Goal: Information Seeking & Learning: Understand process/instructions

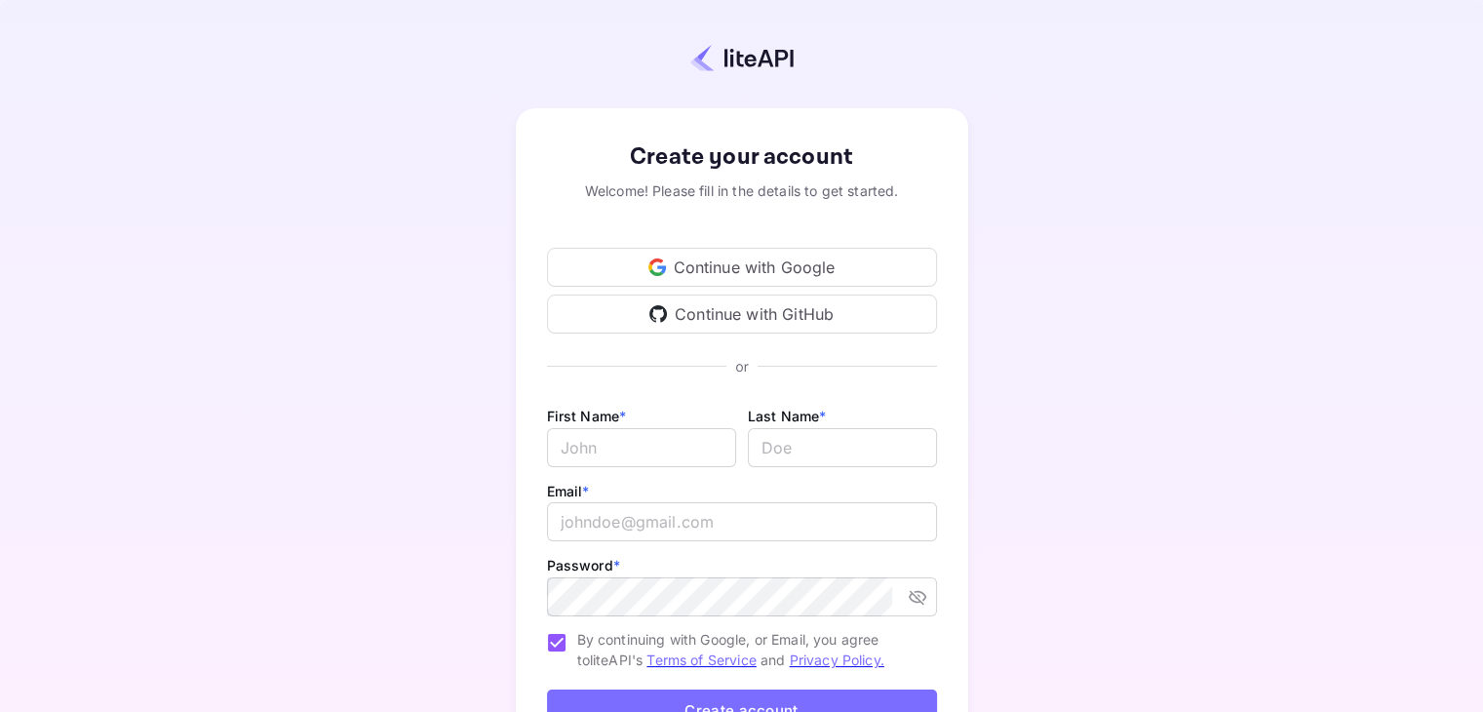
click at [679, 264] on div "Continue with Google" at bounding box center [742, 267] width 390 height 39
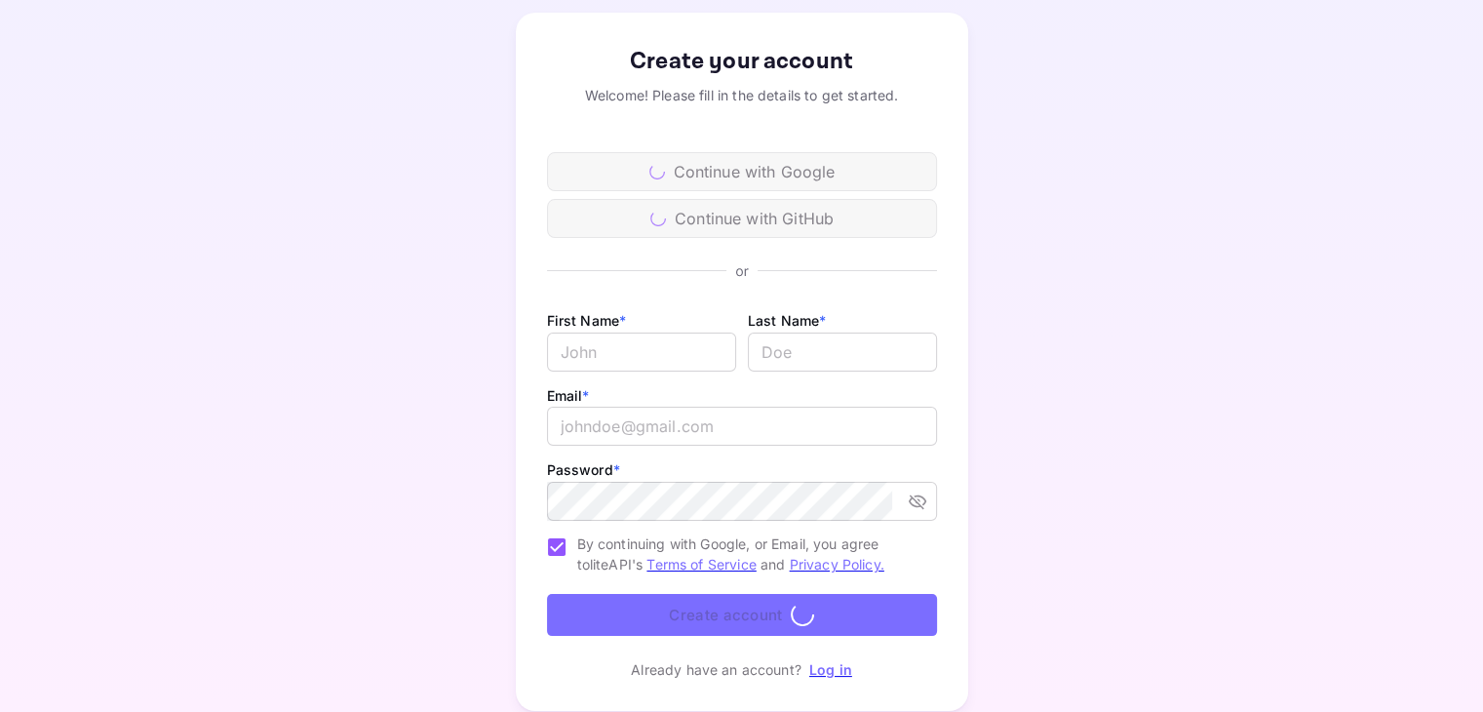
scroll to position [159, 0]
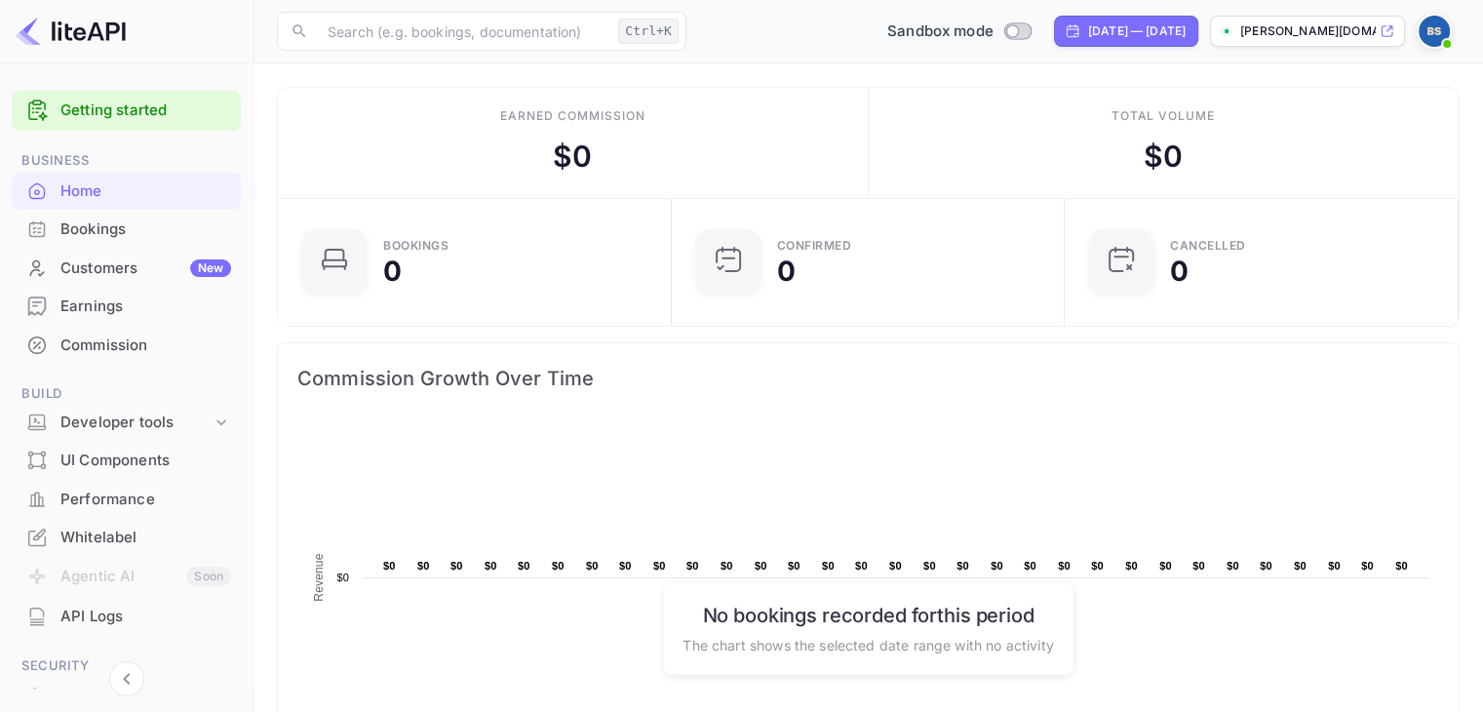
click at [992, 30] on input "Switch to Production mode" at bounding box center [1011, 30] width 39 height 13
checkbox input "false"
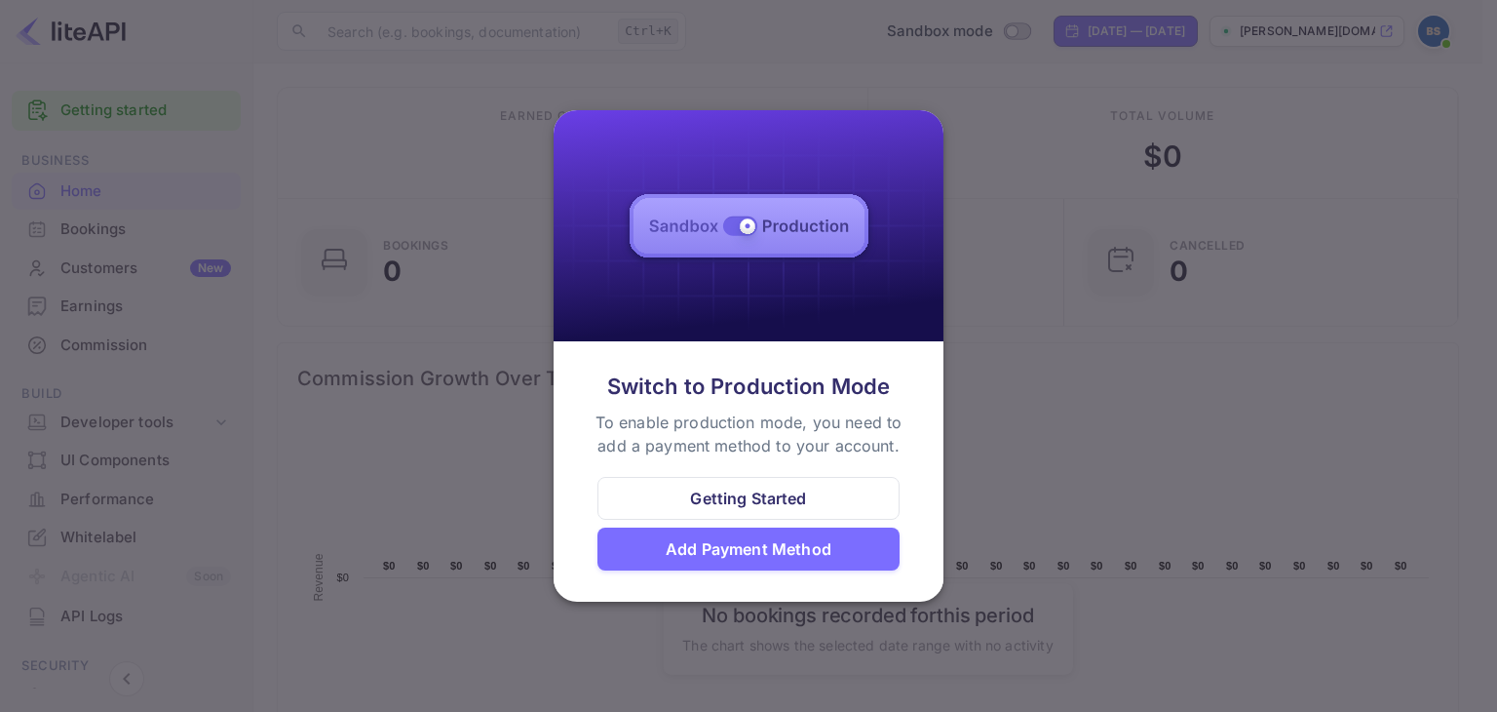
click at [1064, 435] on div at bounding box center [748, 356] width 1497 height 712
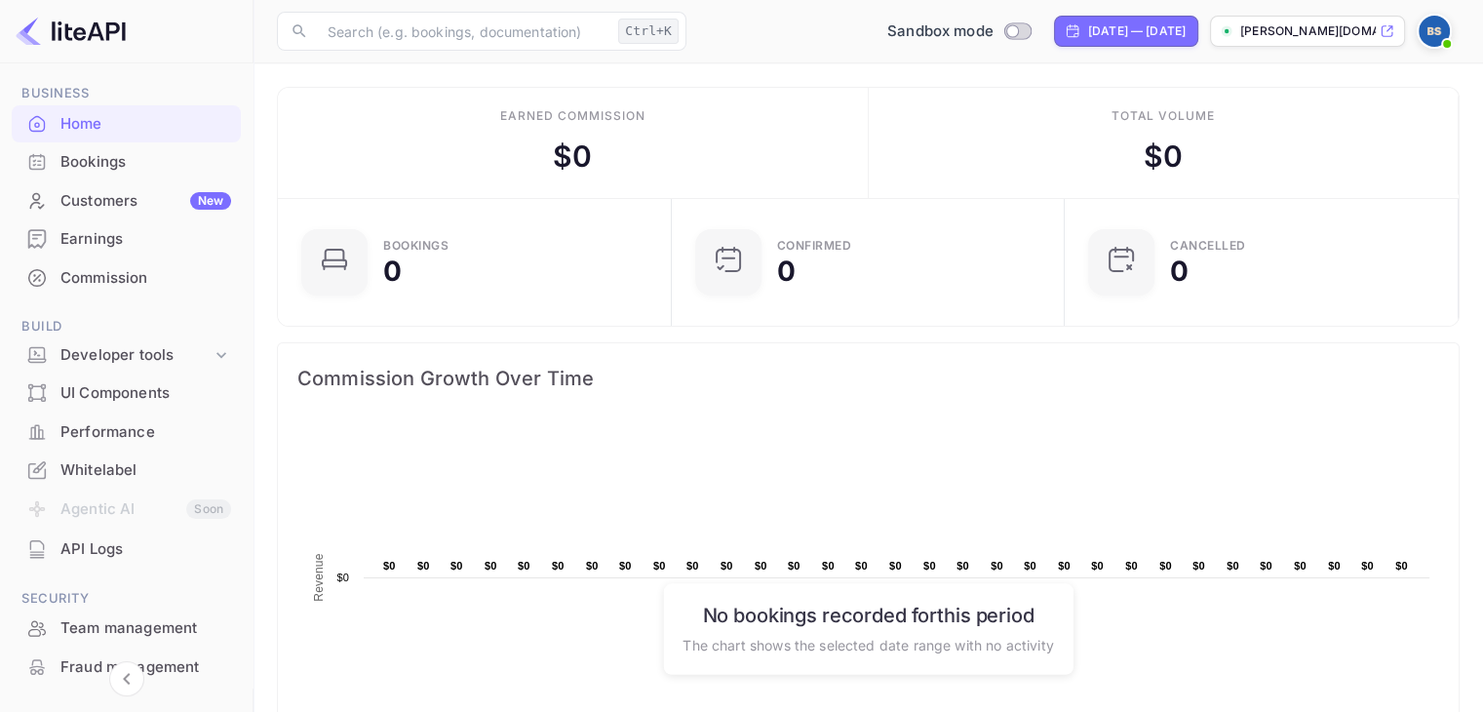
scroll to position [97, 0]
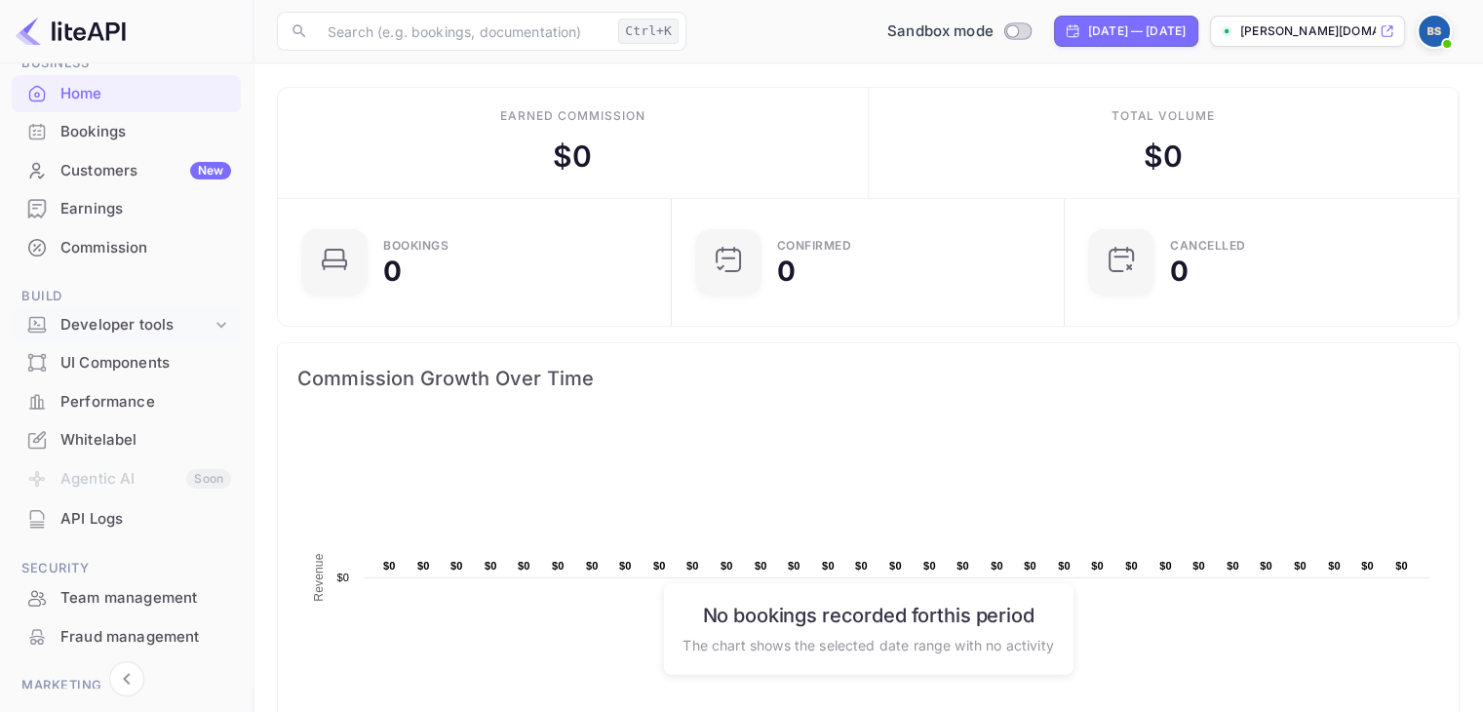
click at [203, 323] on div "Developer tools" at bounding box center [135, 325] width 151 height 22
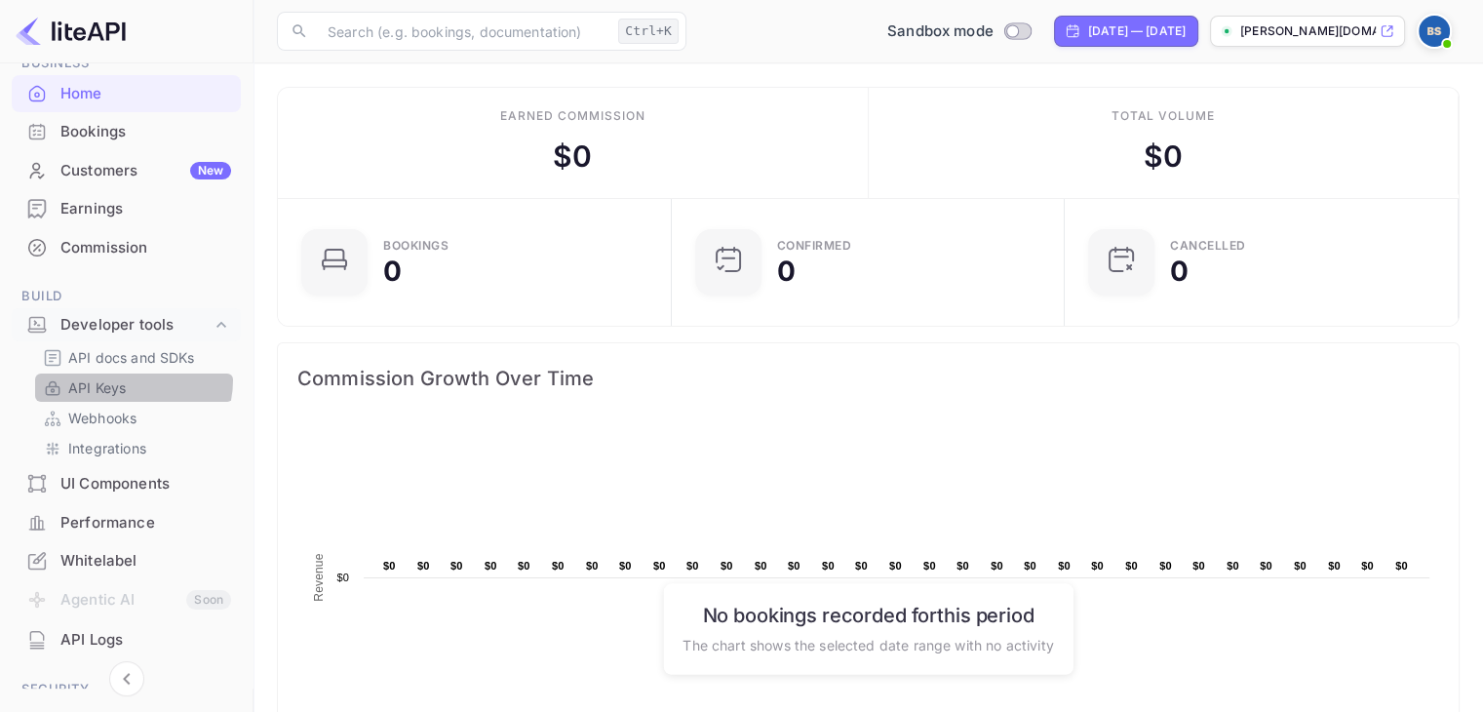
click at [125, 379] on p "API Keys" at bounding box center [97, 387] width 58 height 20
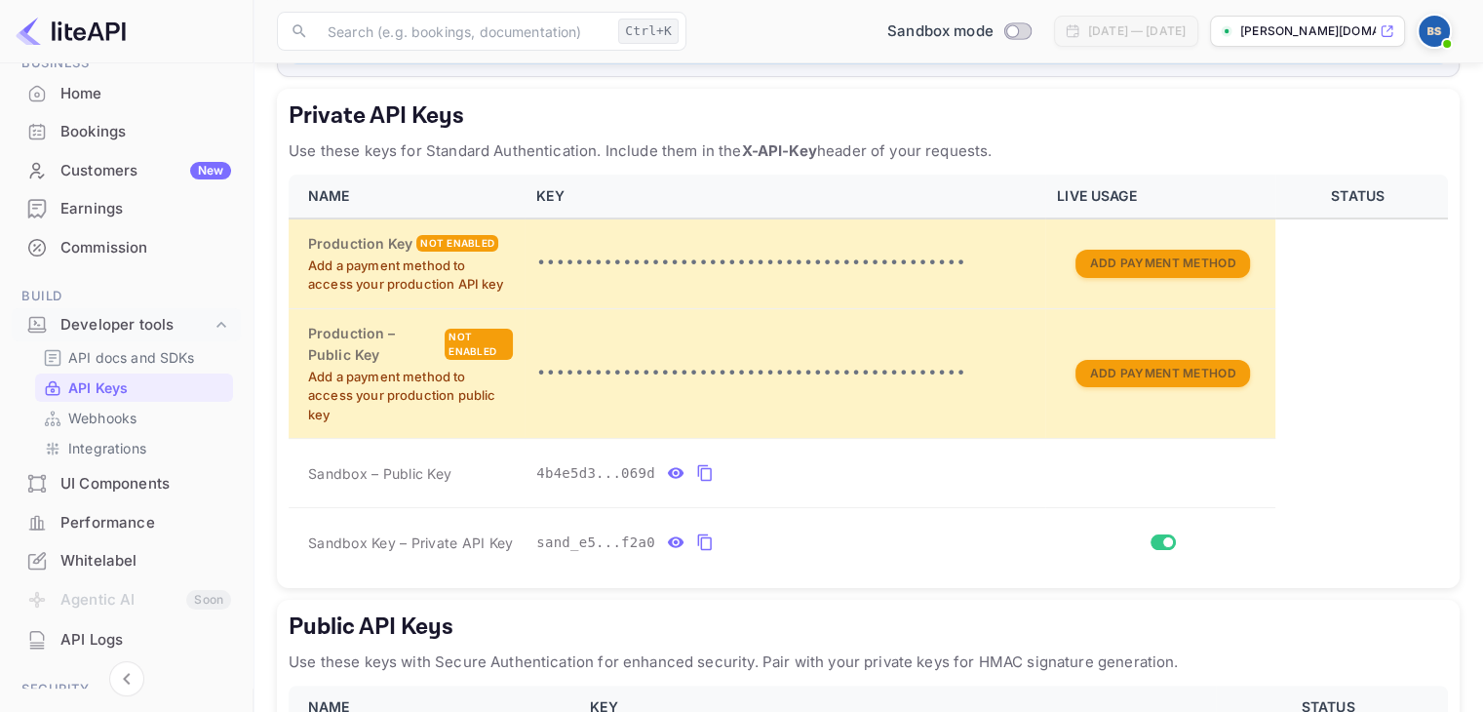
scroll to position [292, 0]
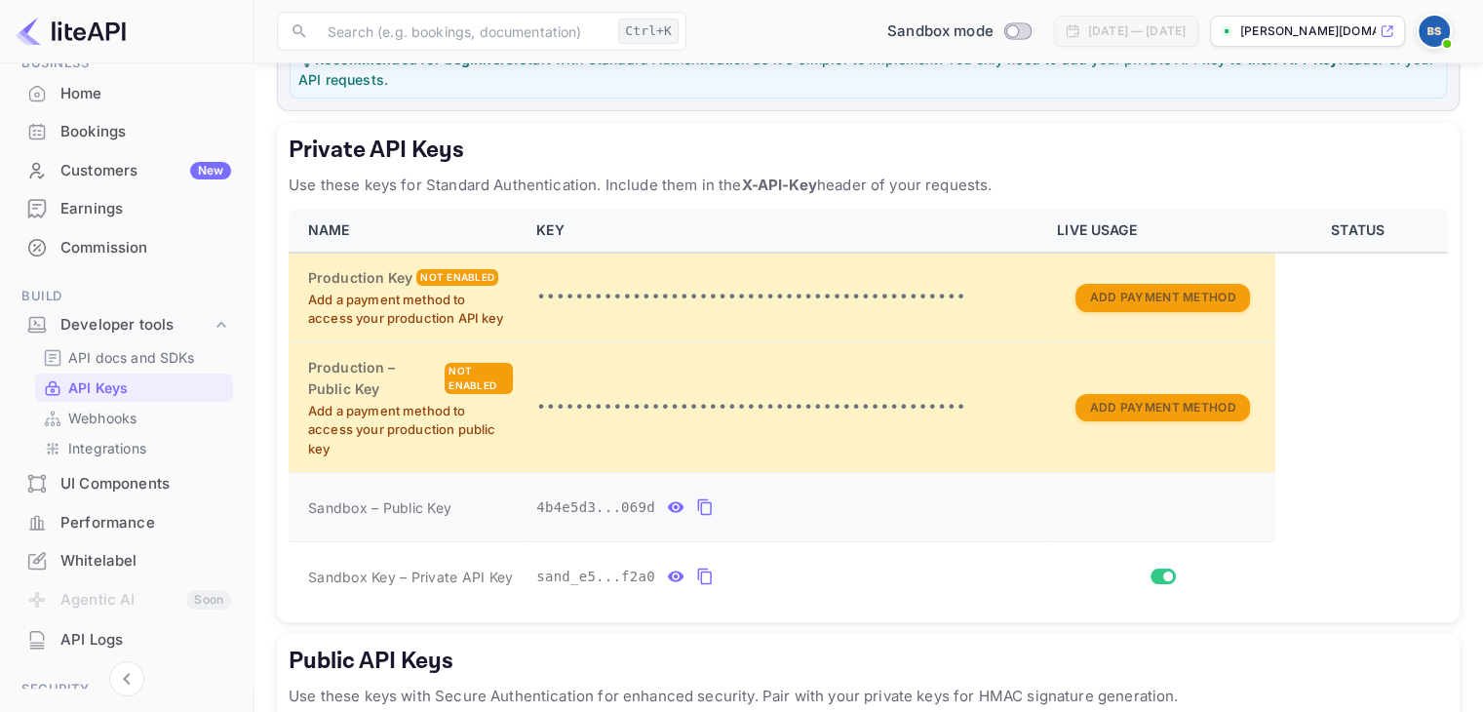
click at [696, 505] on icon "private api keys table" at bounding box center [705, 506] width 18 height 23
click at [697, 570] on icon "private api keys table" at bounding box center [704, 576] width 14 height 17
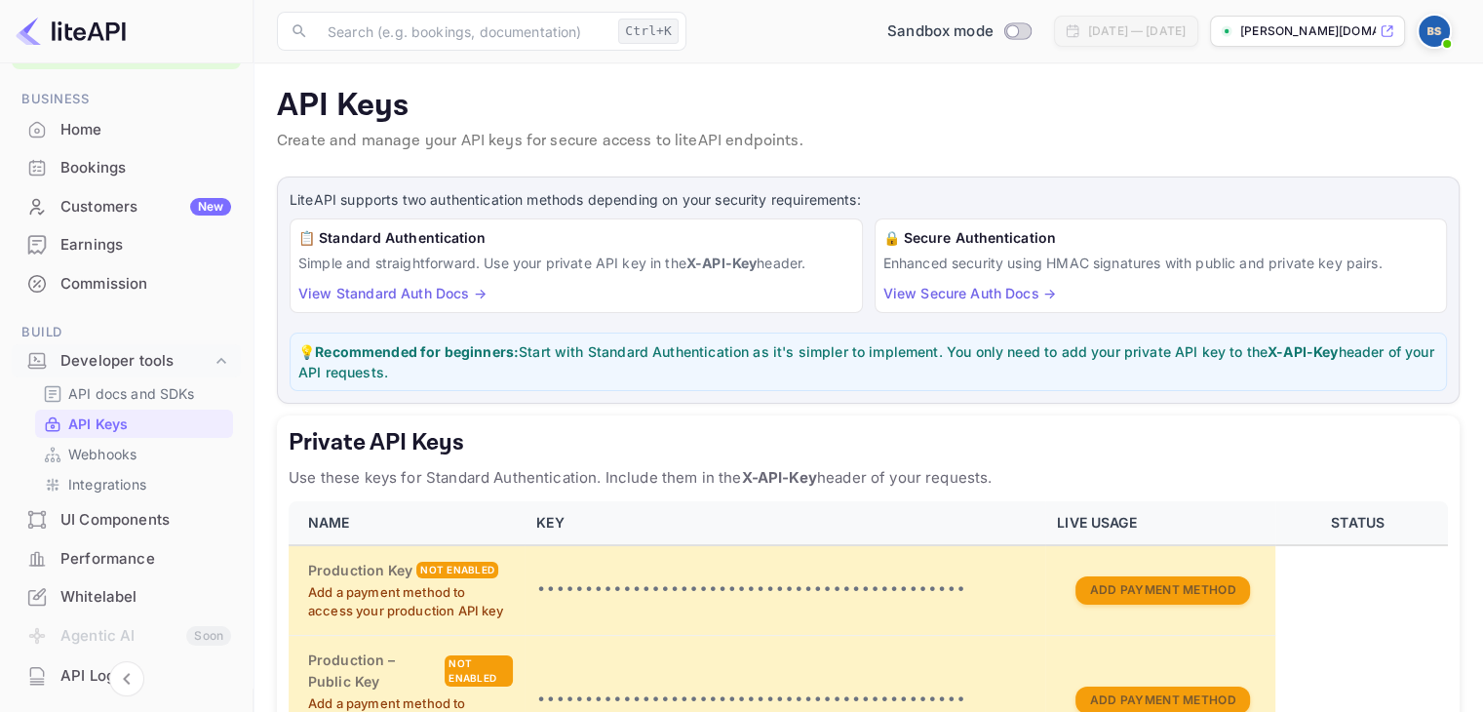
scroll to position [0, 0]
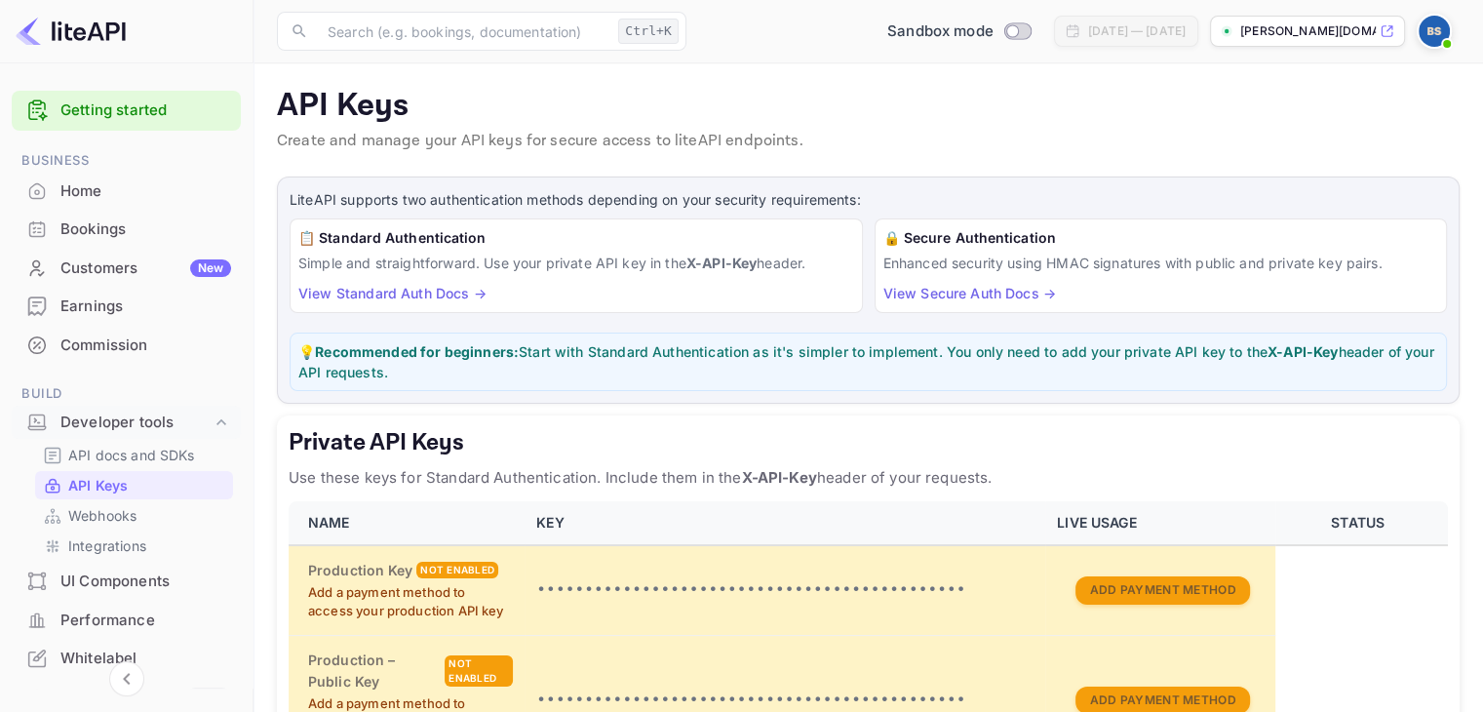
click at [131, 113] on link "Getting started" at bounding box center [145, 110] width 171 height 22
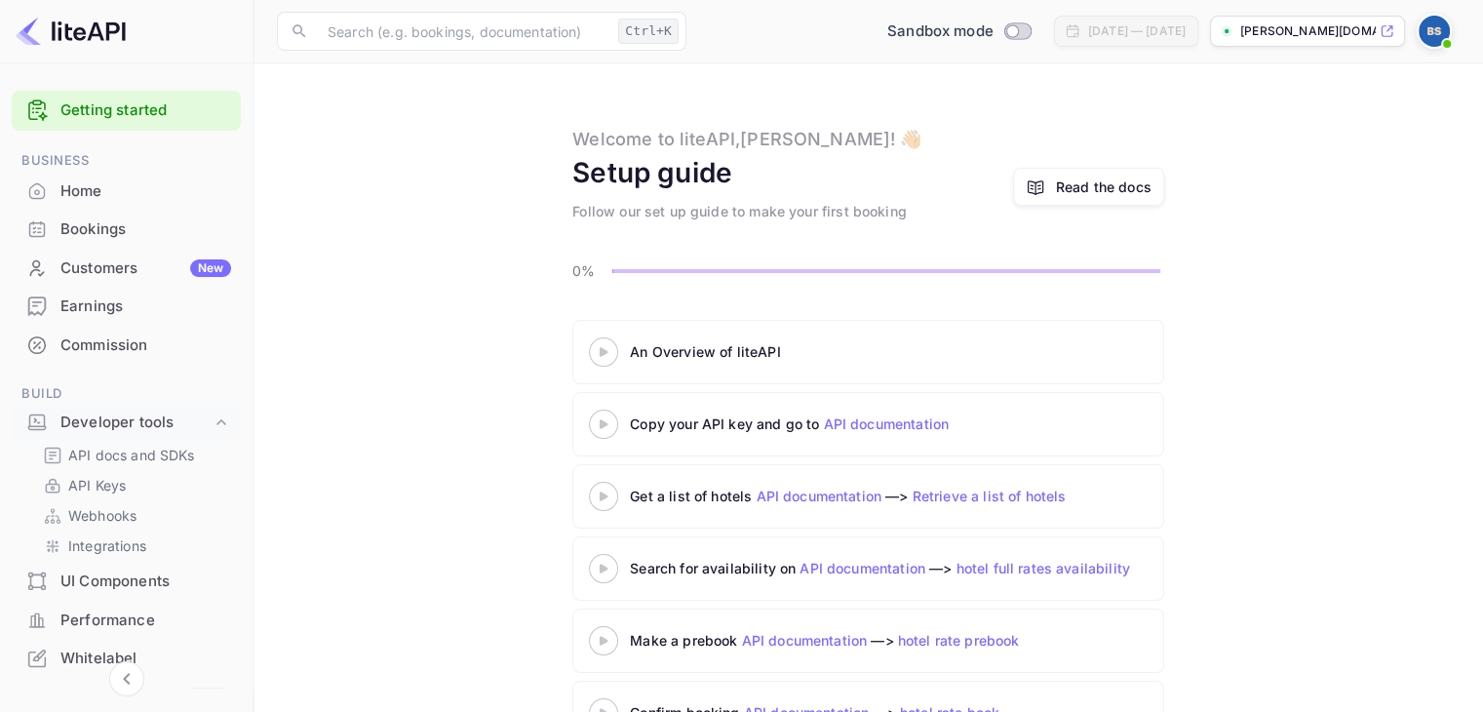
scroll to position [62, 0]
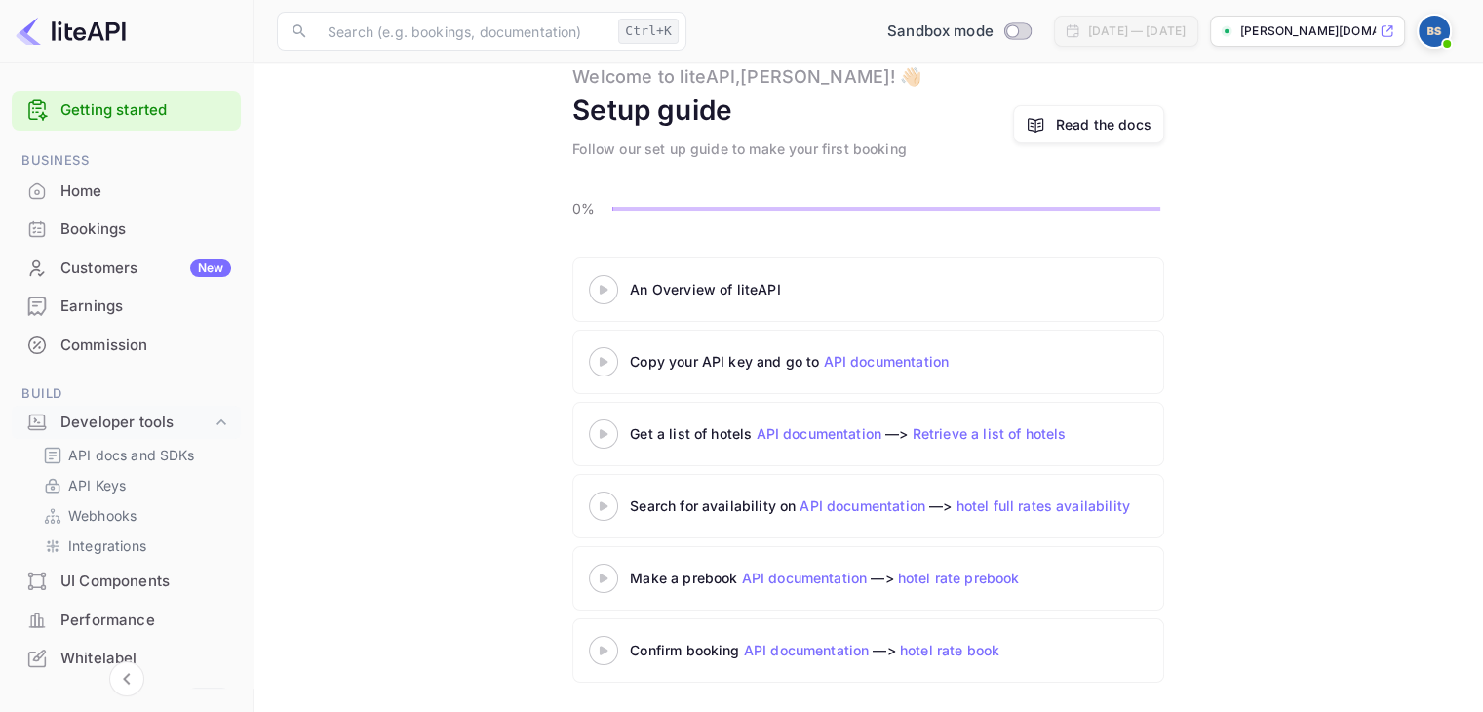
click at [675, 290] on div "An Overview of liteAPI" at bounding box center [873, 289] width 487 height 20
click at [606, 289] on 3 at bounding box center [603, 289] width 8 height 9
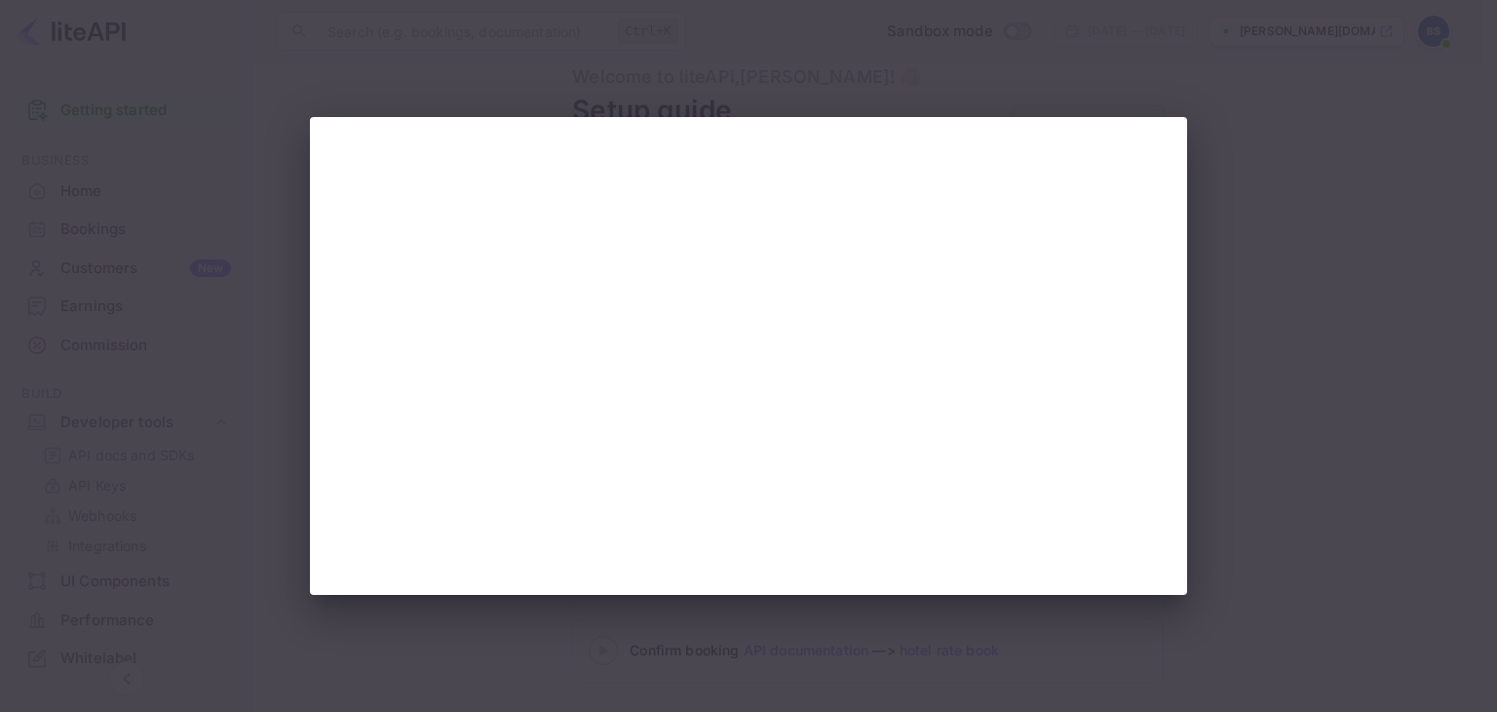
click at [1279, 313] on div at bounding box center [748, 356] width 1497 height 712
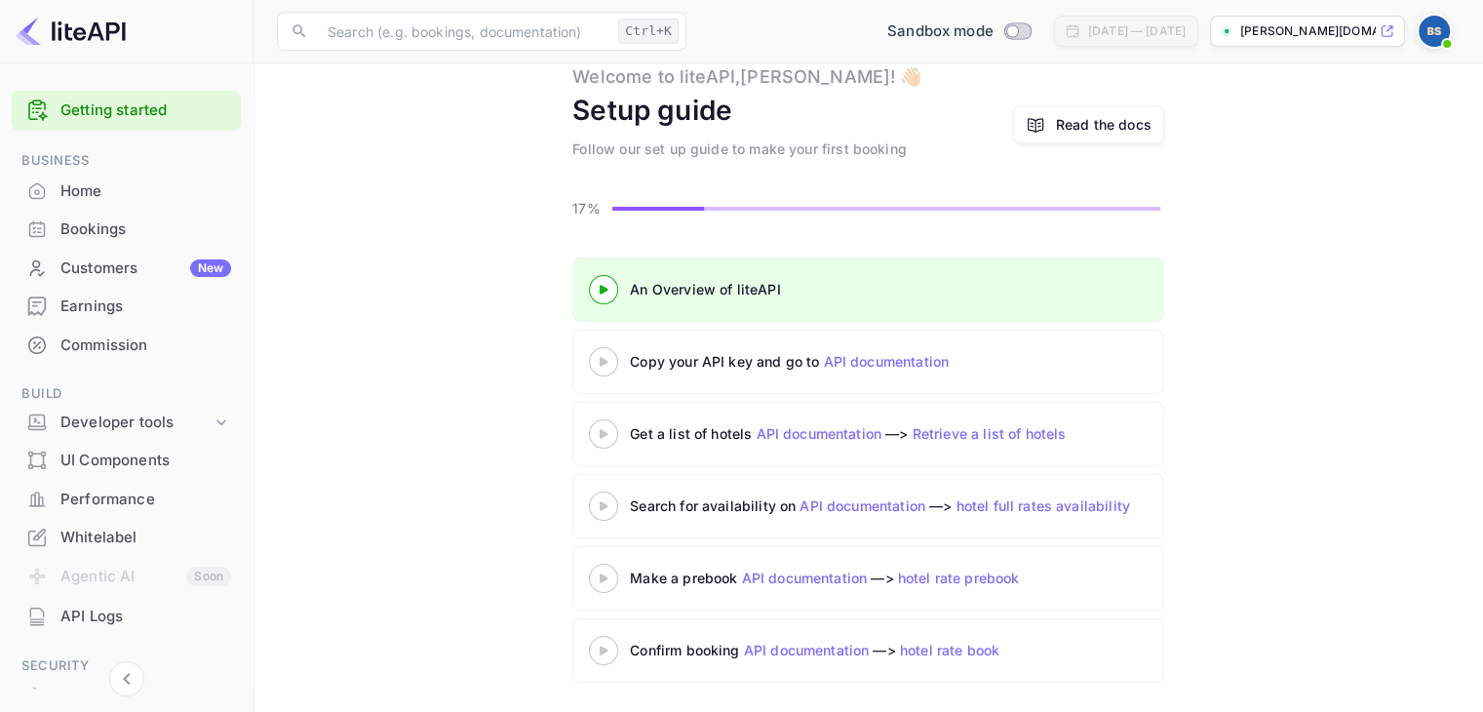
click at [604, 357] on icon at bounding box center [603, 362] width 68 height 10
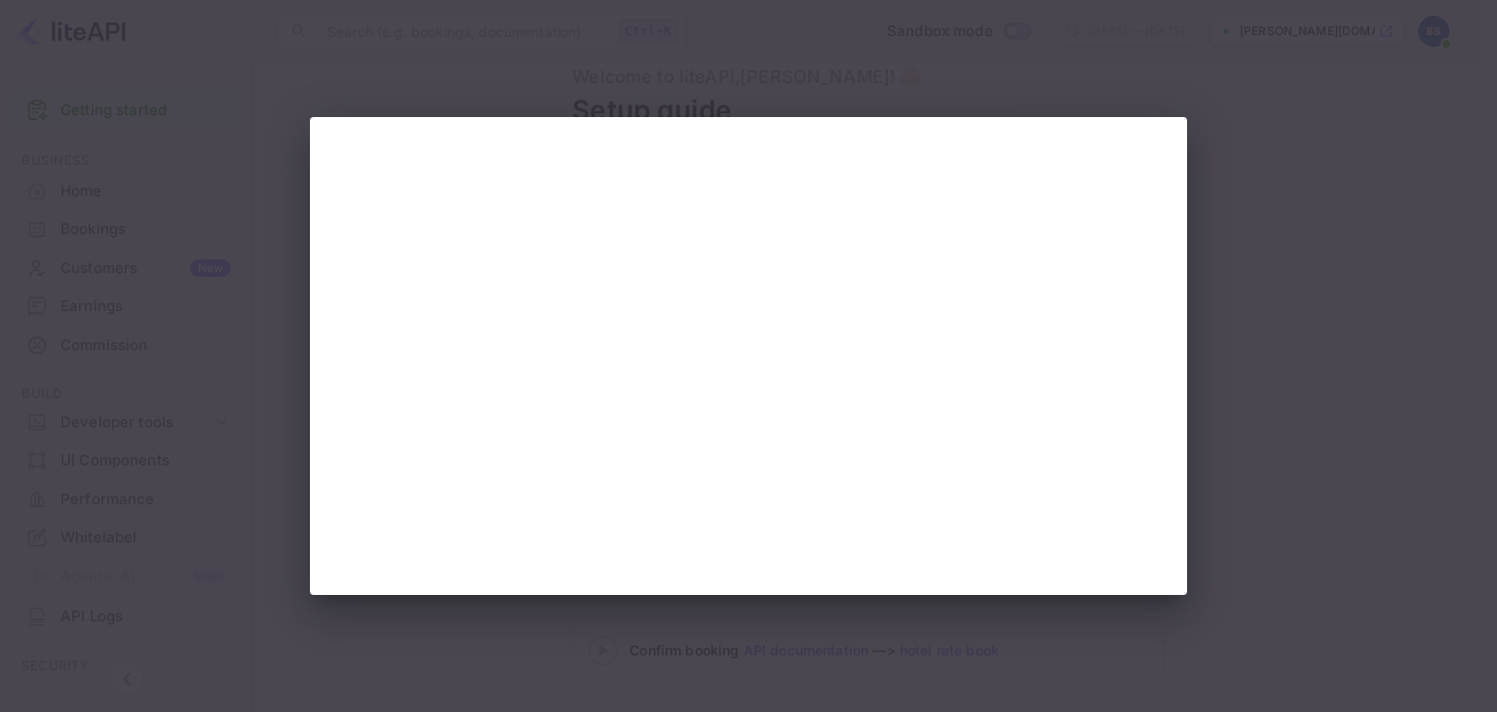
click at [238, 175] on div at bounding box center [748, 356] width 1497 height 712
